Goal: Task Accomplishment & Management: Manage account settings

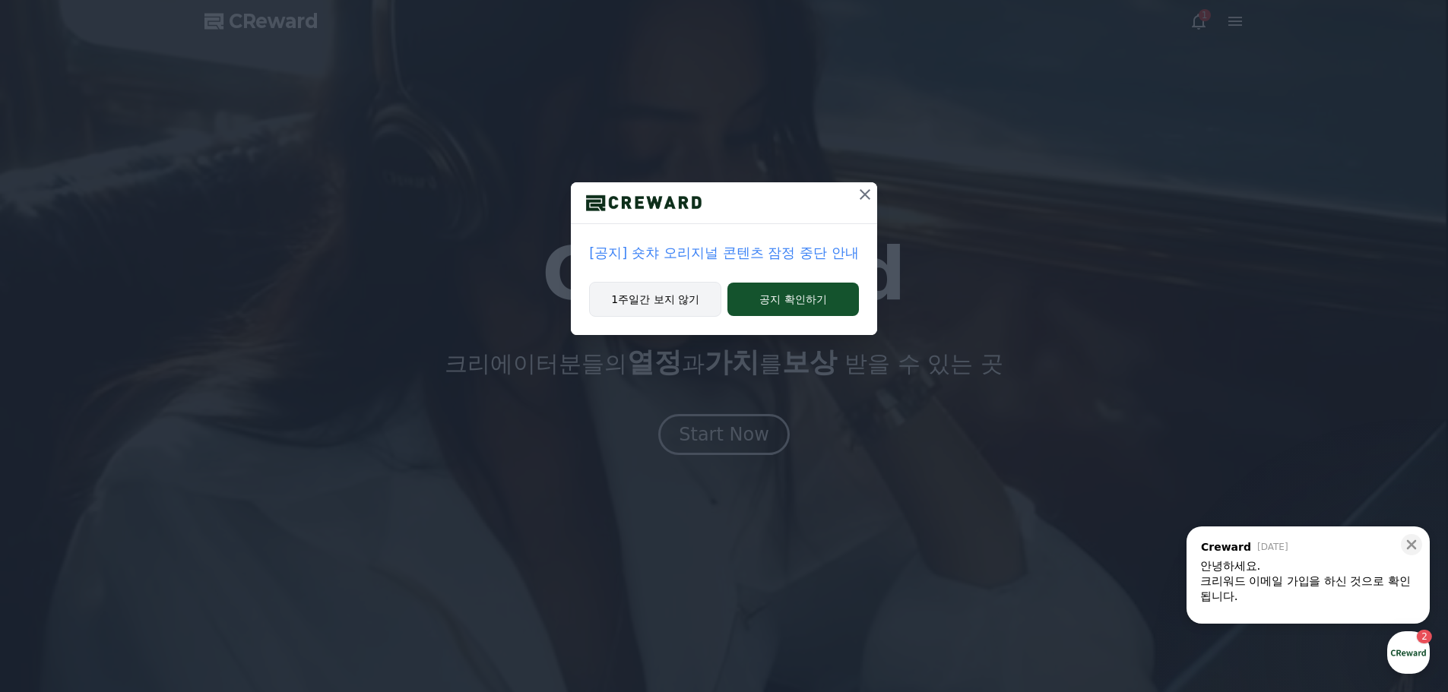
drag, startPoint x: 686, startPoint y: 308, endPoint x: 729, endPoint y: 336, distance: 51.6
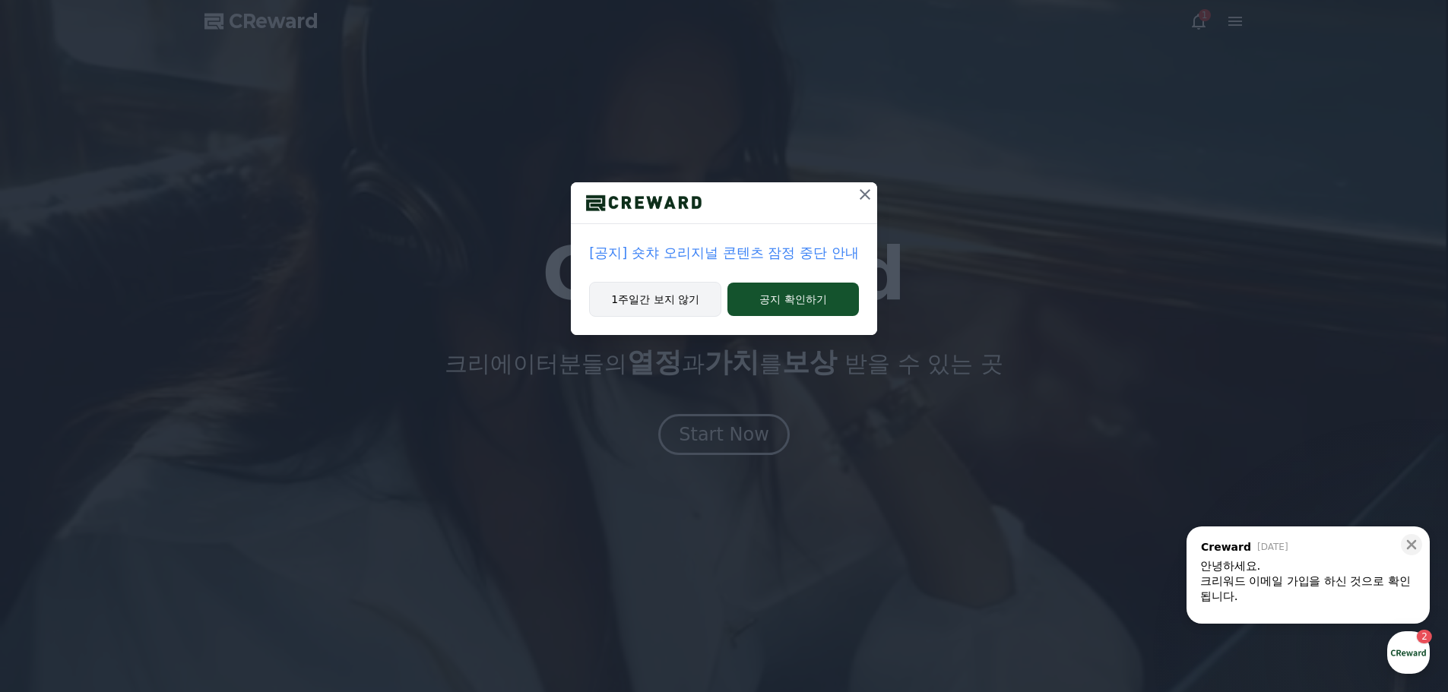
click at [686, 309] on button "1주일간 보지 않기" at bounding box center [655, 299] width 132 height 35
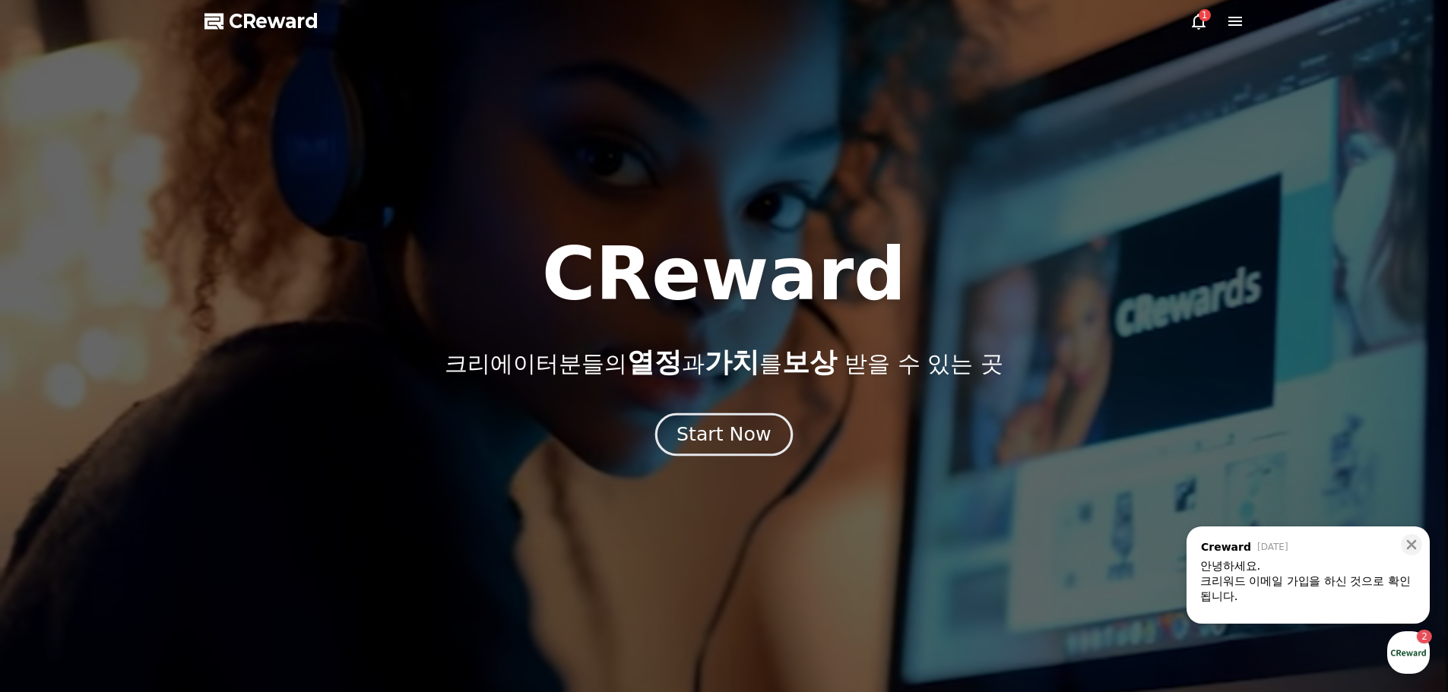
click at [730, 433] on div "Start Now" at bounding box center [723, 435] width 94 height 26
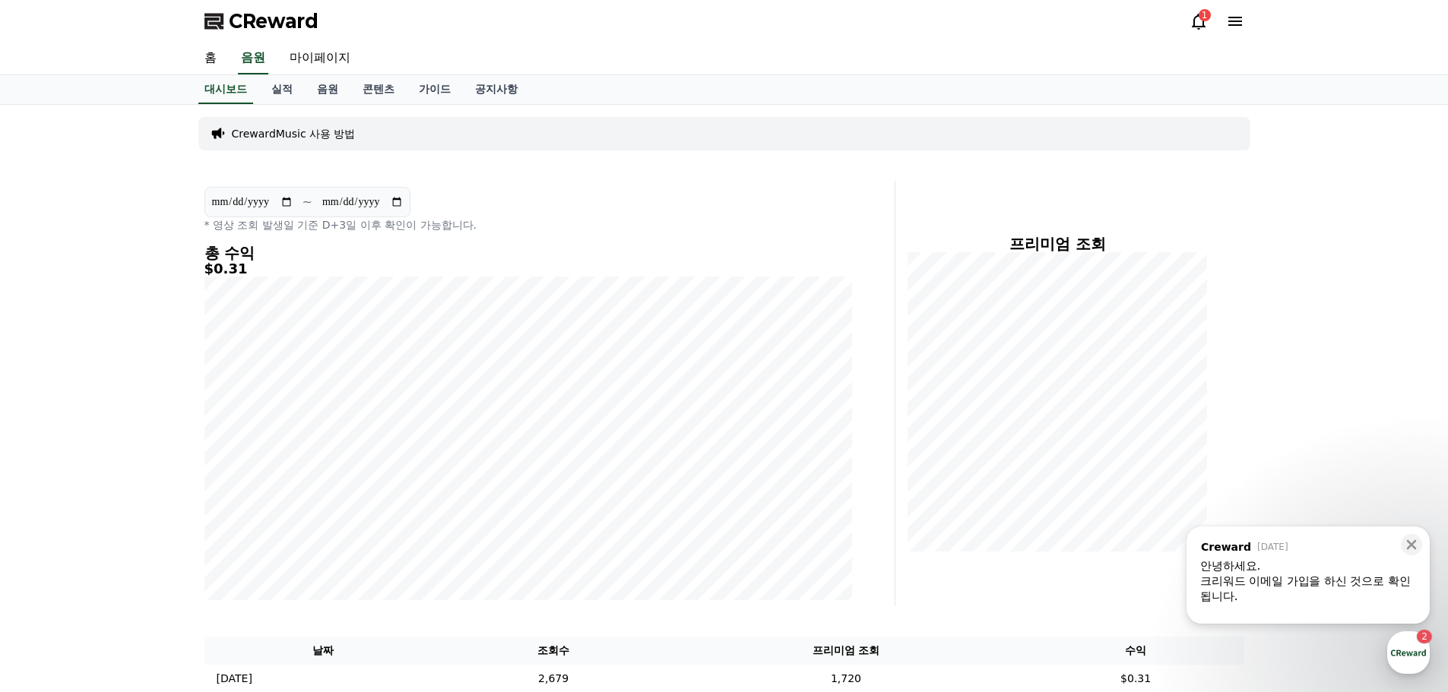
click at [409, 196] on section "**********" at bounding box center [307, 202] width 206 height 30
click at [315, 173] on div "**********" at bounding box center [724, 405] width 1064 height 600
click at [285, 88] on link "실적" at bounding box center [282, 89] width 46 height 29
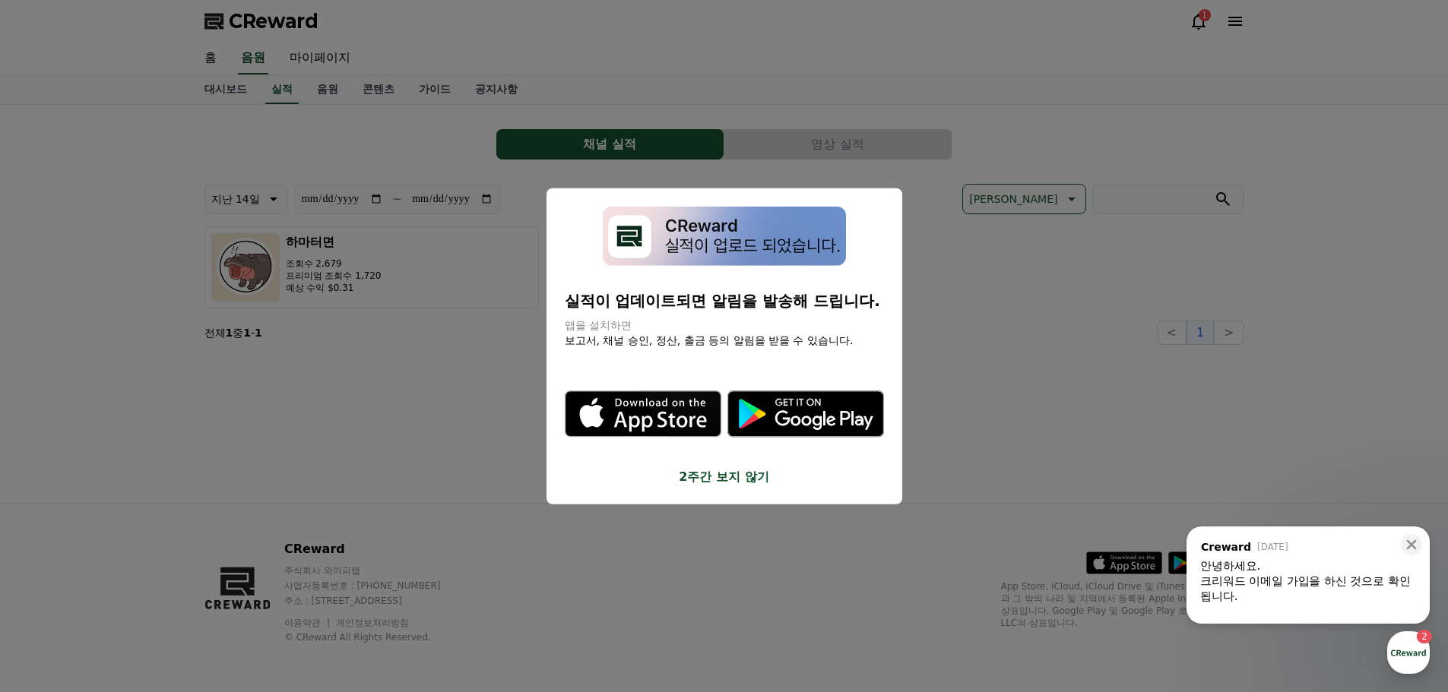
click at [734, 488] on div "실적이 업데이트되면 알림을 발송해 드립니다. 앱을 설치하면 보고서, 채널 승인, 정산, 출금 등의 알림을 받을 수 있습니다. .st0 { fi…" at bounding box center [724, 346] width 356 height 317
click at [732, 479] on button "2주간 보지 않기" at bounding box center [724, 477] width 319 height 18
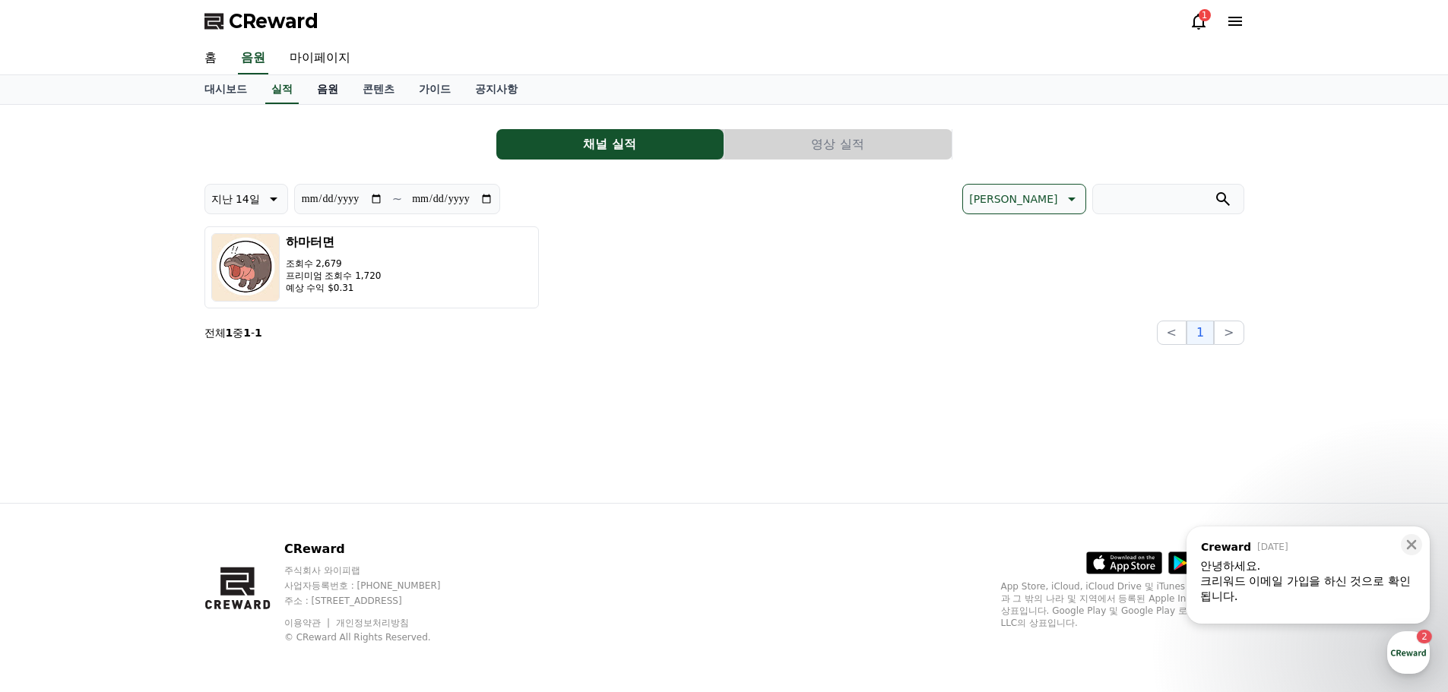
click at [322, 97] on link "음원" at bounding box center [328, 89] width 46 height 29
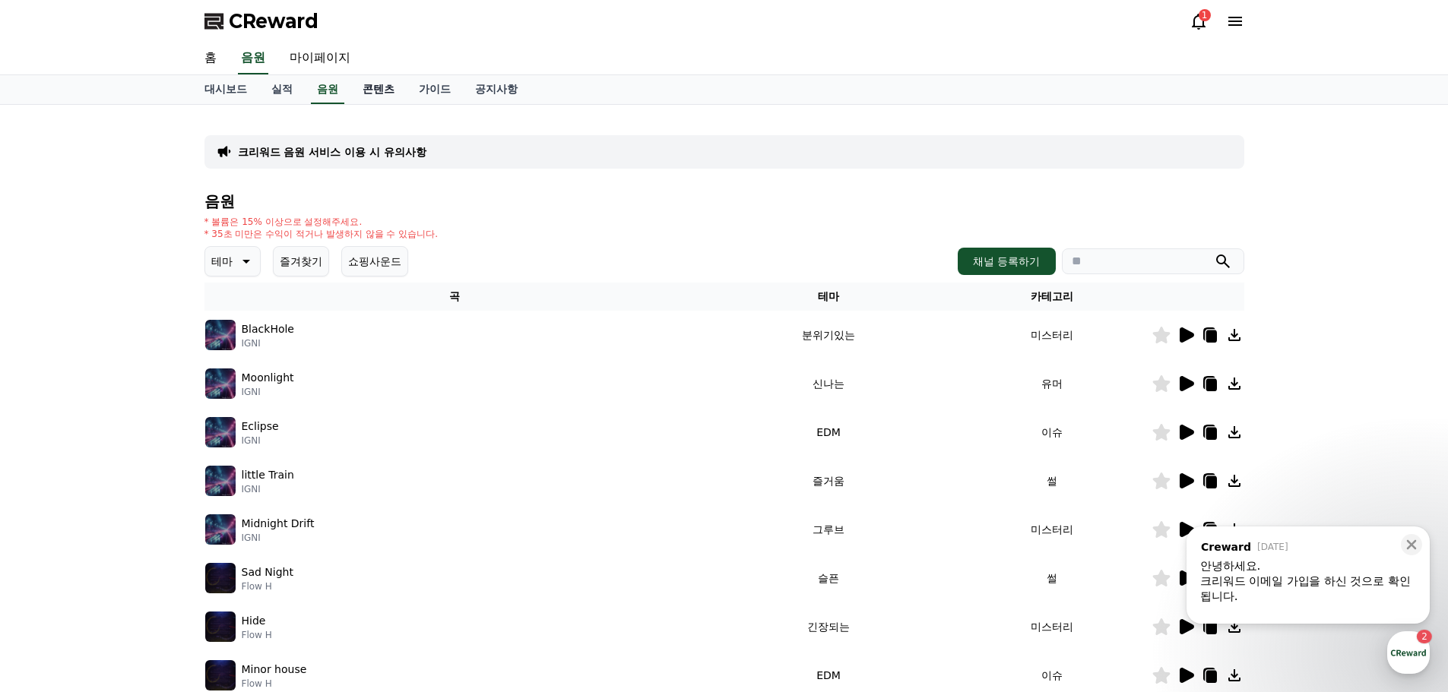
click at [375, 102] on link "콘텐츠" at bounding box center [378, 89] width 56 height 29
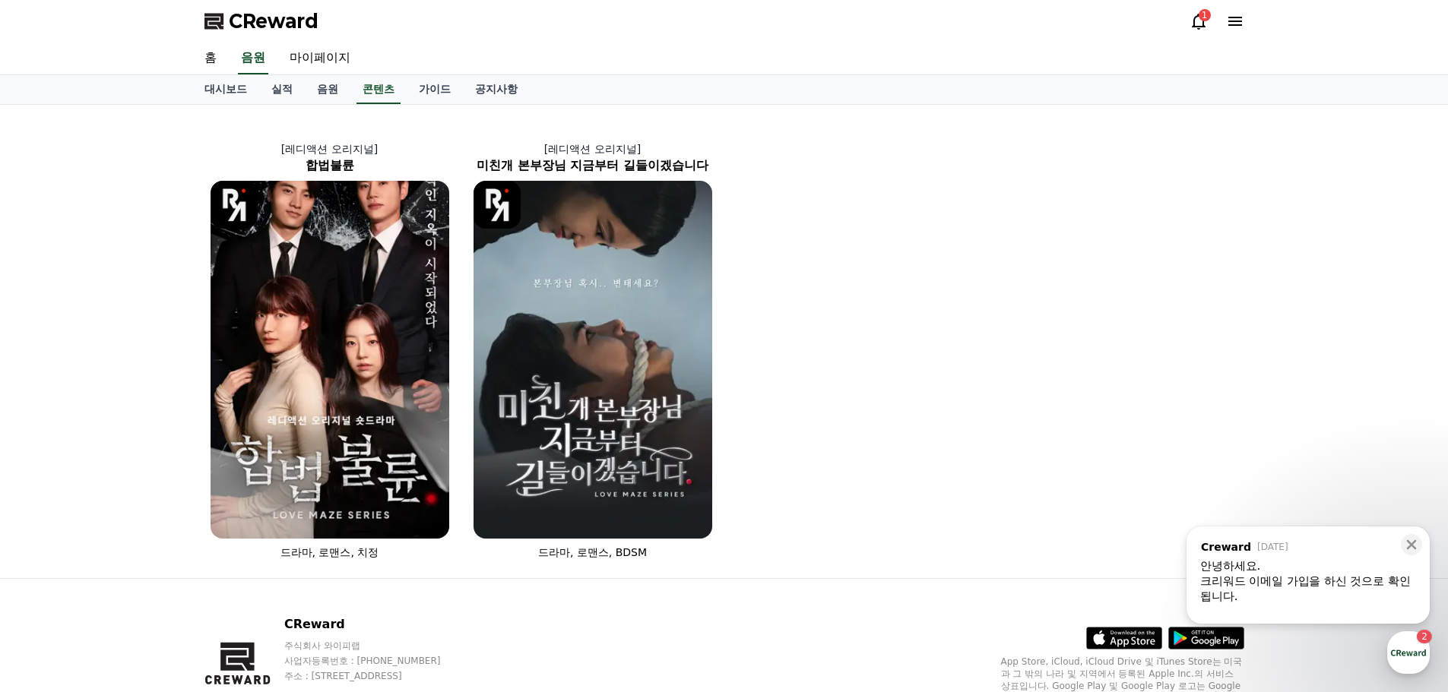
click at [448, 74] on div "홈 음원 마이페이지" at bounding box center [724, 59] width 1448 height 33
click at [448, 79] on link "가이드" at bounding box center [435, 89] width 56 height 29
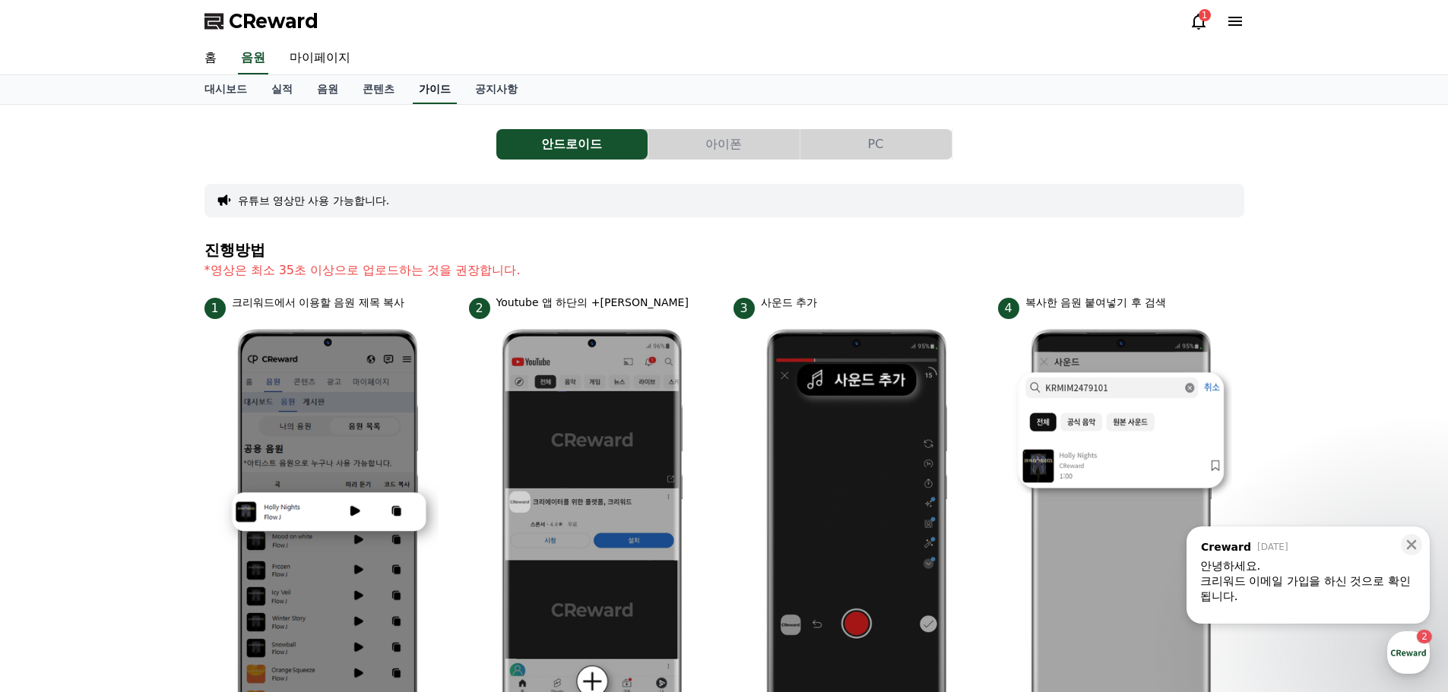
click at [448, 79] on link "가이드" at bounding box center [435, 89] width 44 height 29
click at [524, 87] on link "공지사항" at bounding box center [496, 89] width 67 height 29
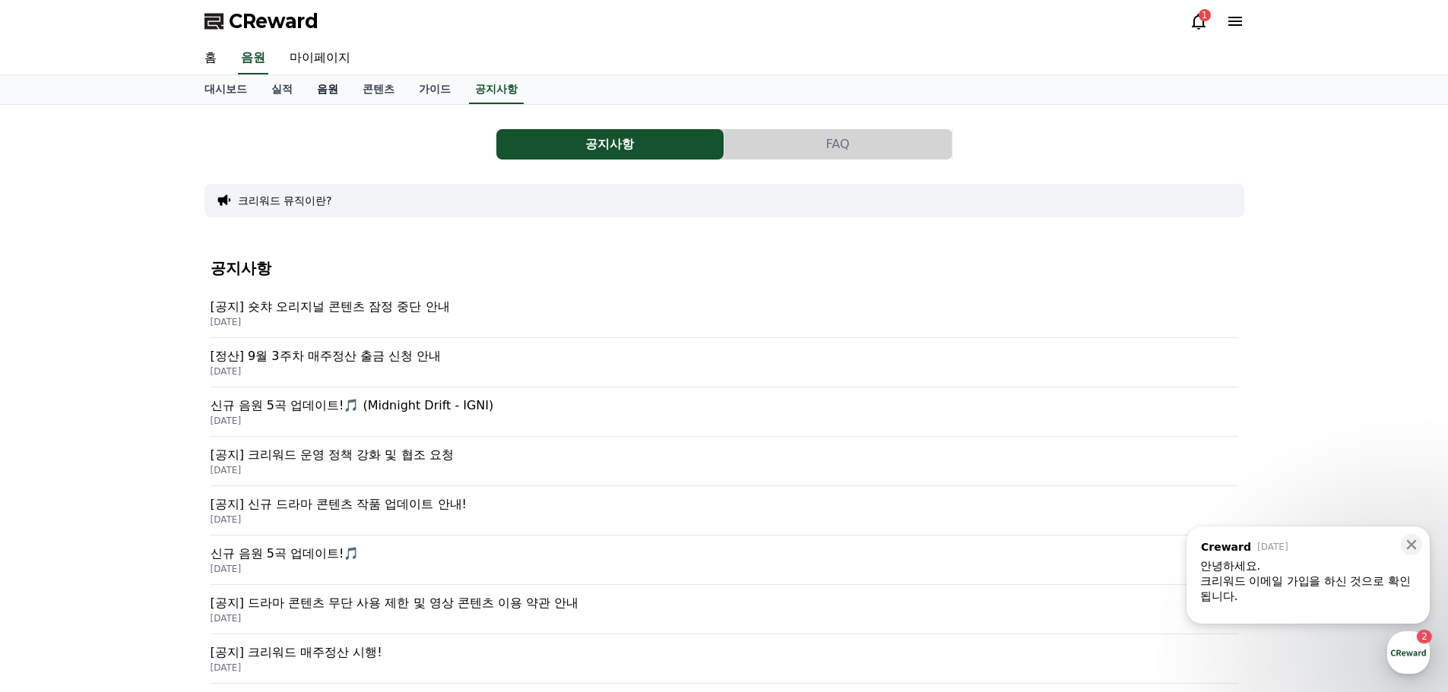
click at [334, 89] on link "음원" at bounding box center [328, 89] width 46 height 29
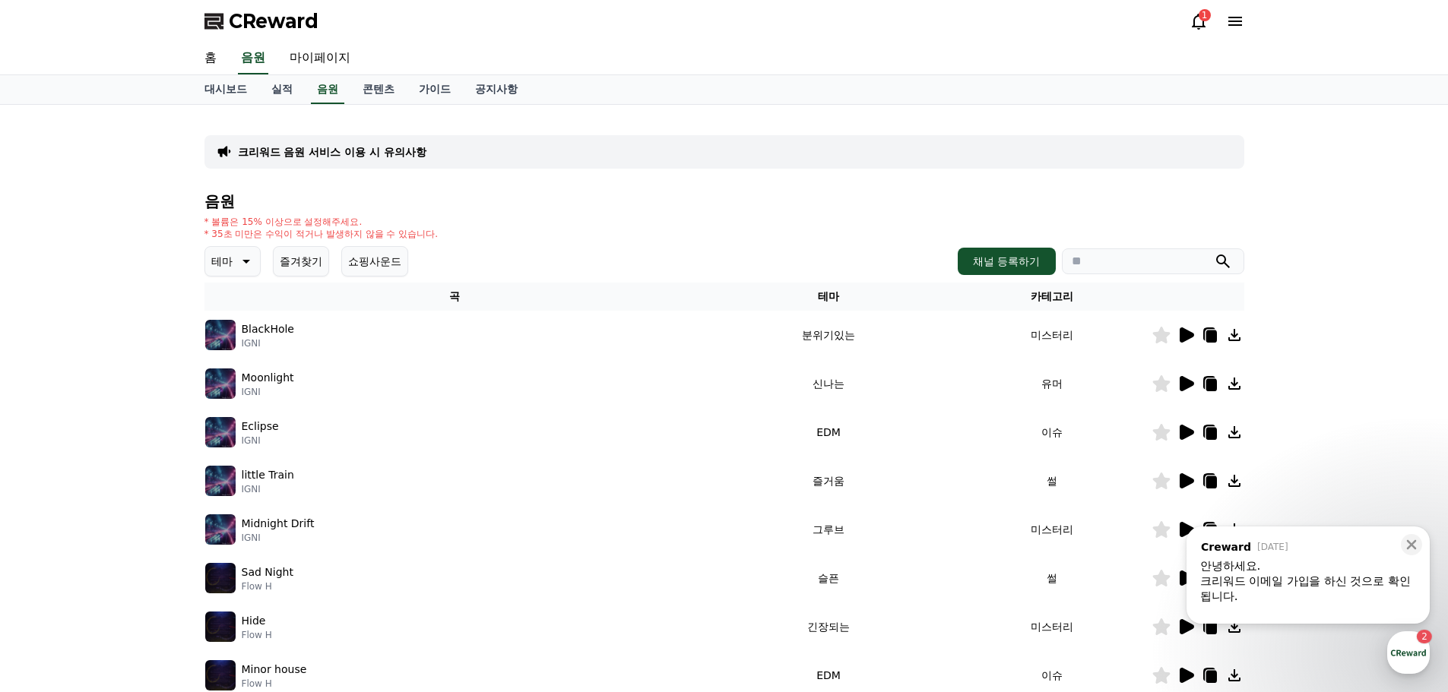
click at [524, 84] on link "공지사항" at bounding box center [496, 89] width 67 height 29
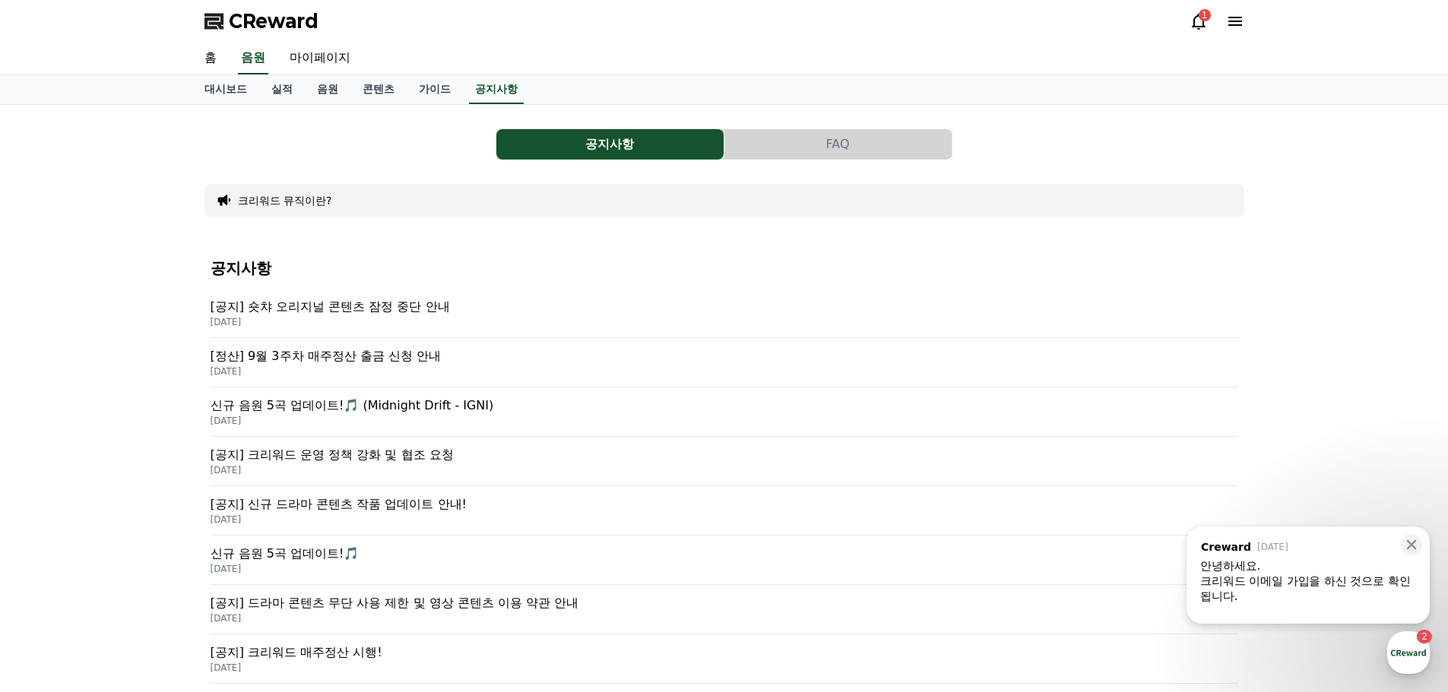
click at [391, 350] on p "[정산] 9월 3주차 매주정산 출금 신청 안내" at bounding box center [723, 356] width 1027 height 18
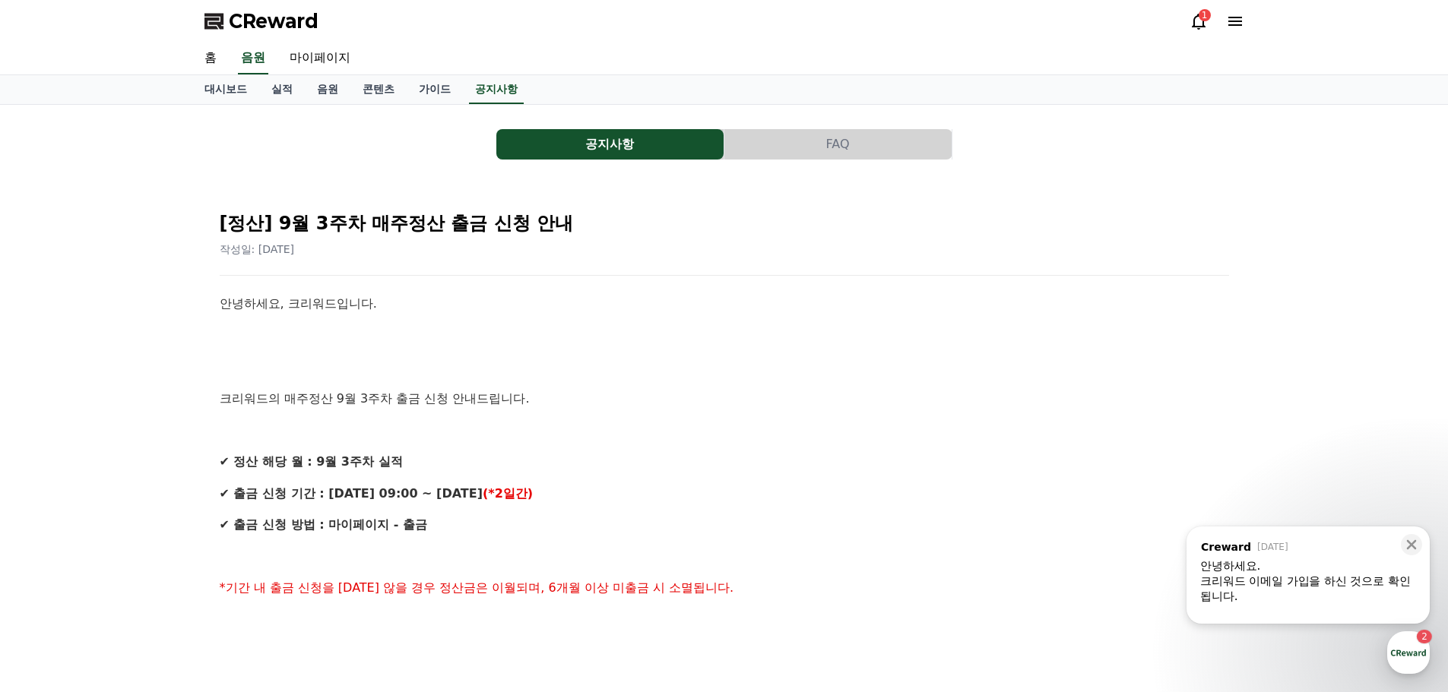
click at [1245, 14] on div "CReward 1" at bounding box center [724, 21] width 1064 height 43
click at [1239, 25] on icon at bounding box center [1235, 21] width 14 height 9
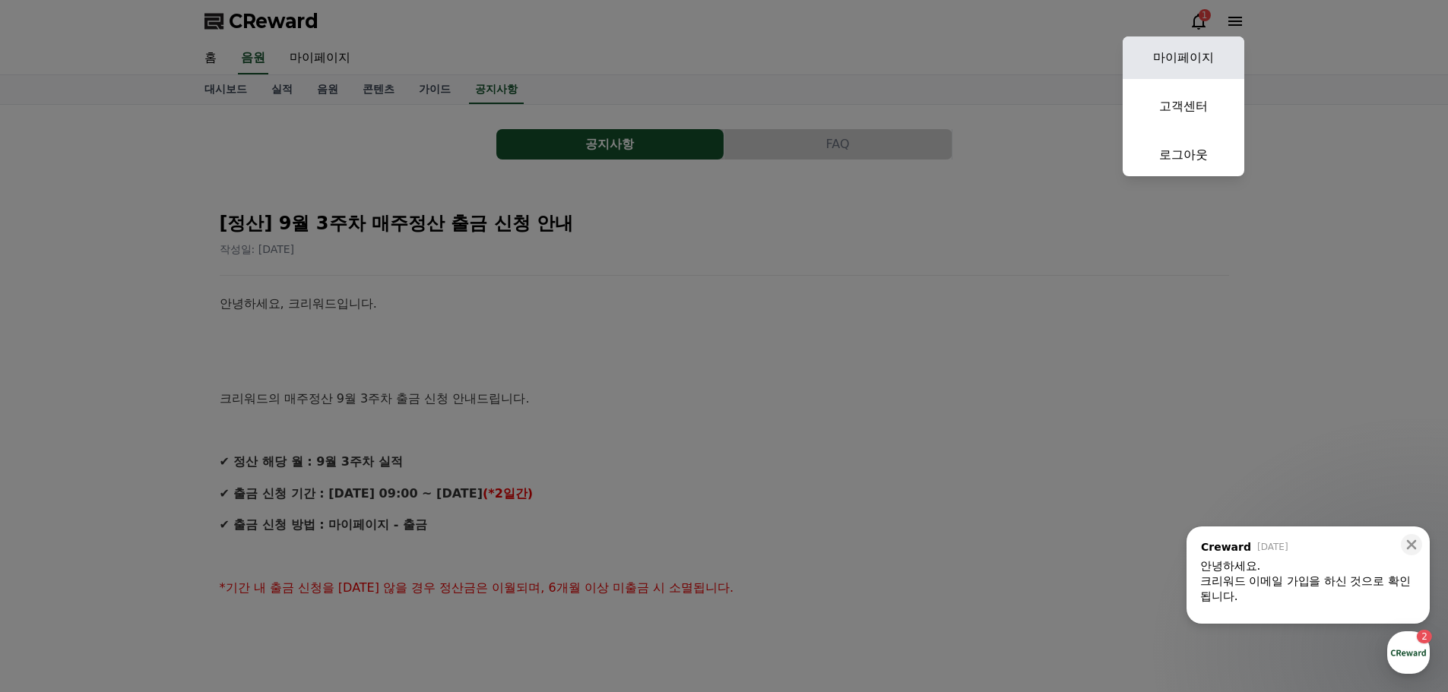
click at [1211, 50] on link "마이페이지" at bounding box center [1183, 57] width 122 height 43
click at [1211, 51] on div "홈 음원 마이페이지" at bounding box center [724, 59] width 1064 height 32
select select "**********"
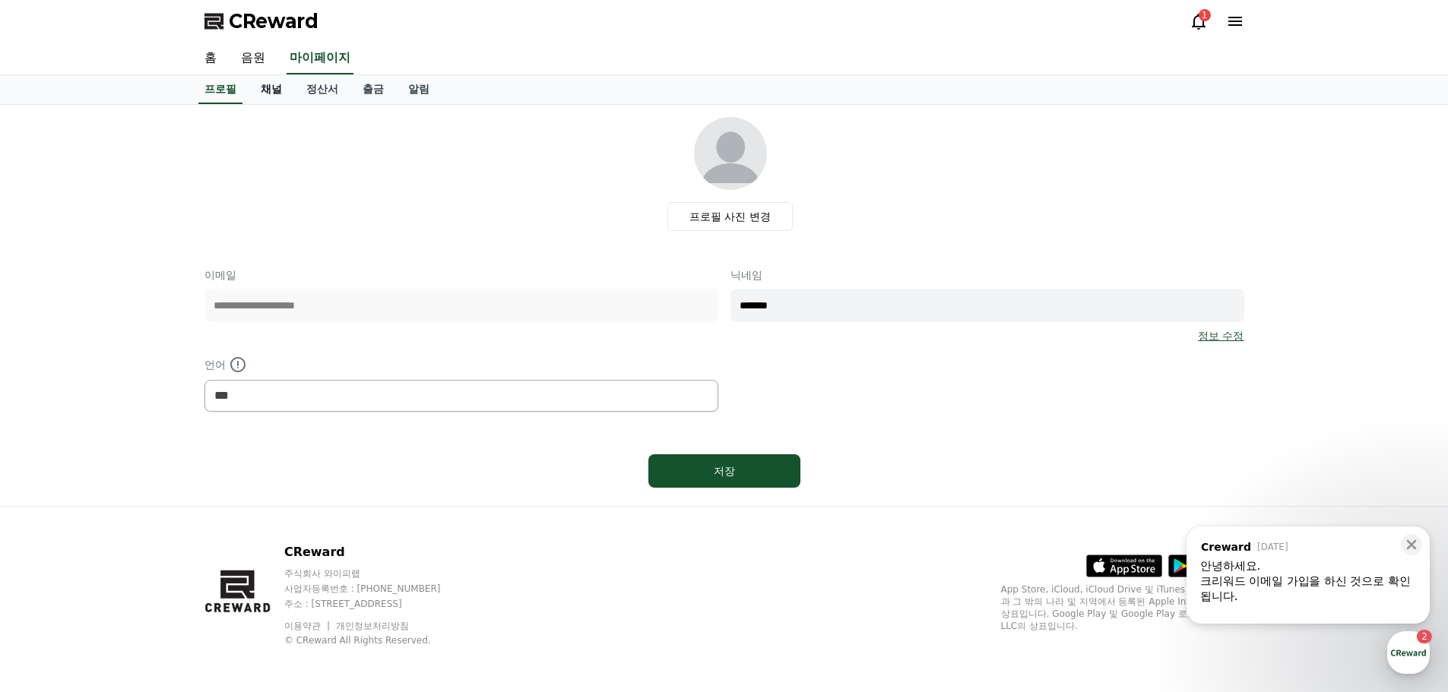
click at [265, 77] on link "채널" at bounding box center [271, 89] width 46 height 29
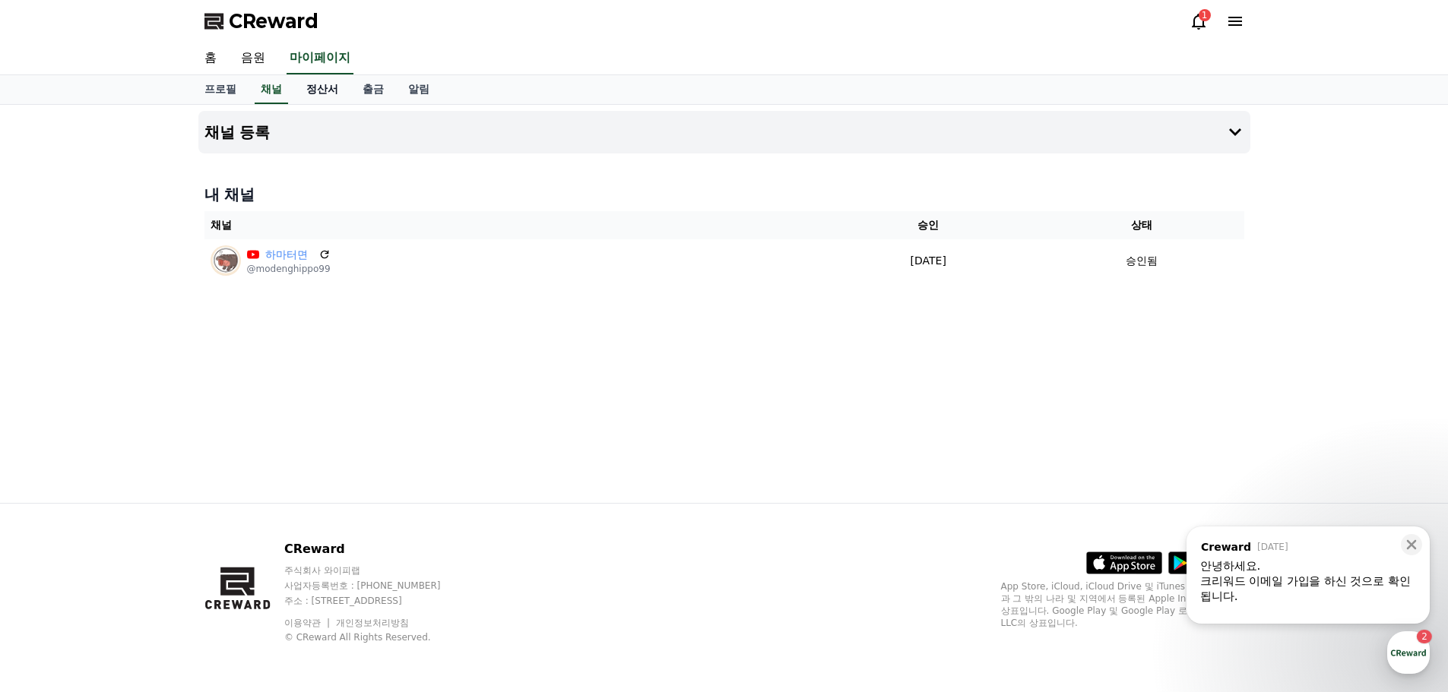
click at [309, 91] on link "정산서" at bounding box center [322, 89] width 56 height 29
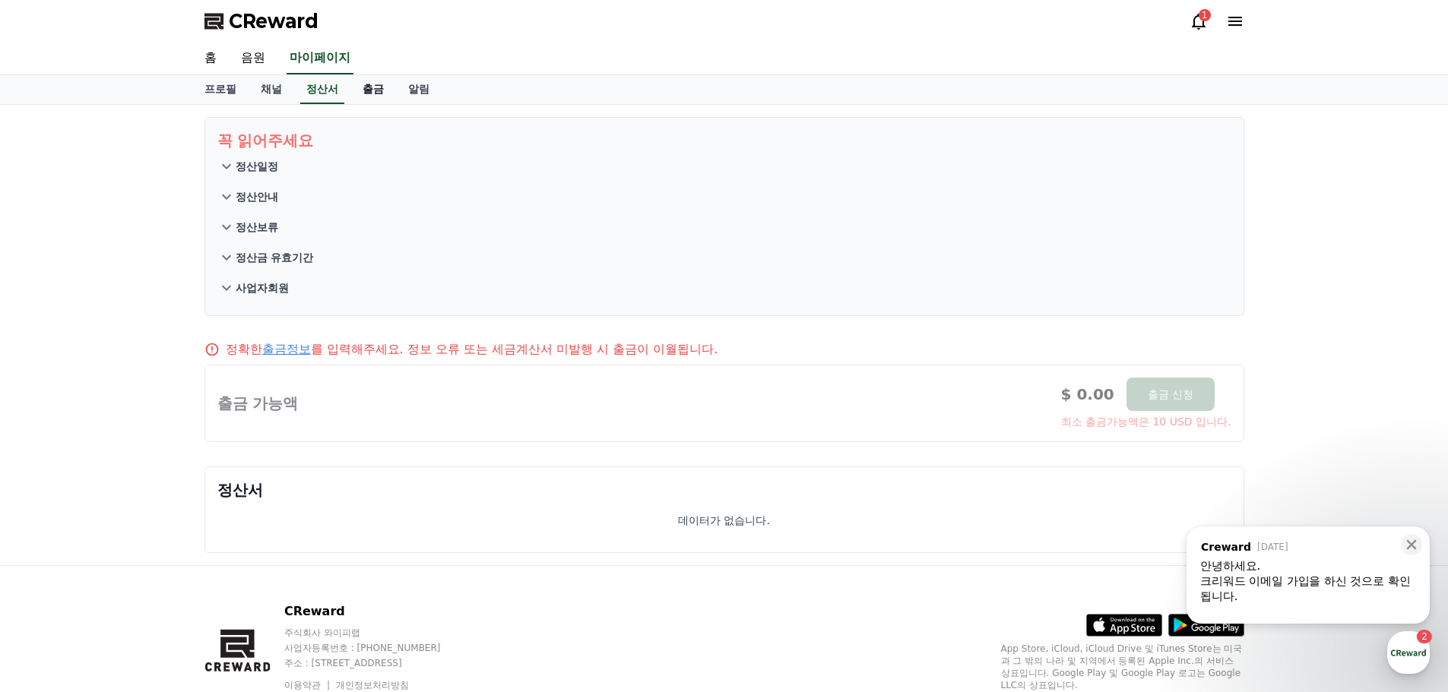
click at [378, 89] on link "출금" at bounding box center [373, 89] width 46 height 29
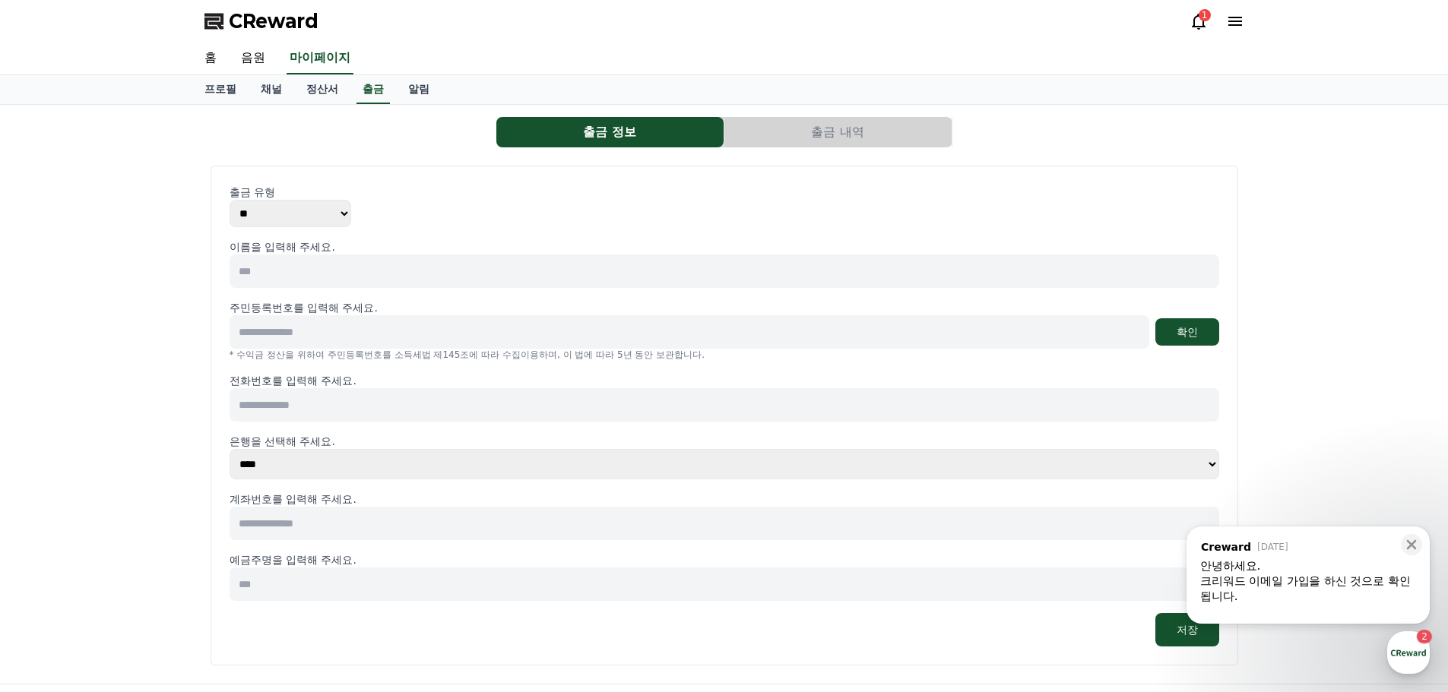
drag, startPoint x: 1210, startPoint y: 36, endPoint x: 1195, endPoint y: 23, distance: 20.4
click at [1207, 35] on div "CReward 1" at bounding box center [724, 21] width 1064 height 43
click at [1195, 21] on icon at bounding box center [1198, 21] width 18 height 18
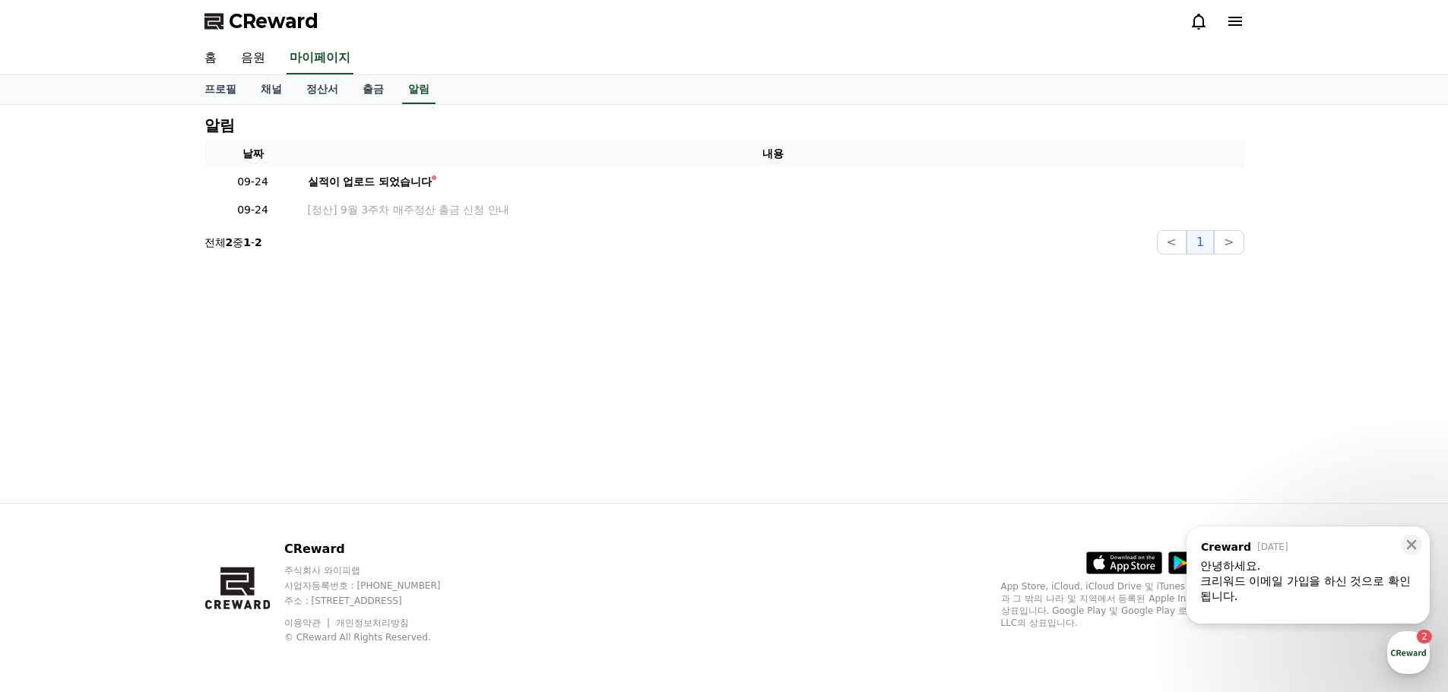
click at [1204, 9] on div at bounding box center [1216, 21] width 55 height 24
